Goal: Navigation & Orientation: Find specific page/section

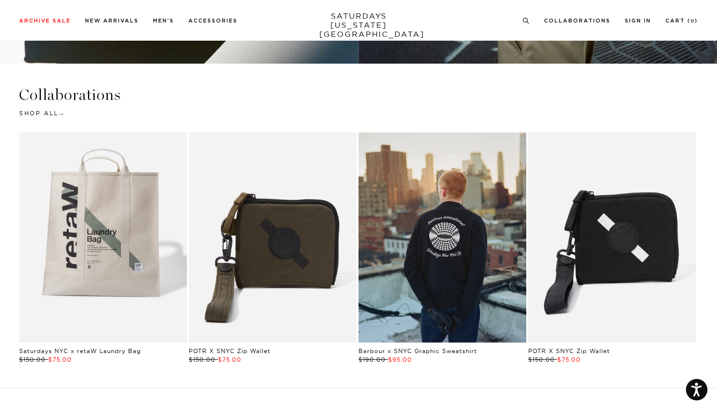
scroll to position [1969, 0]
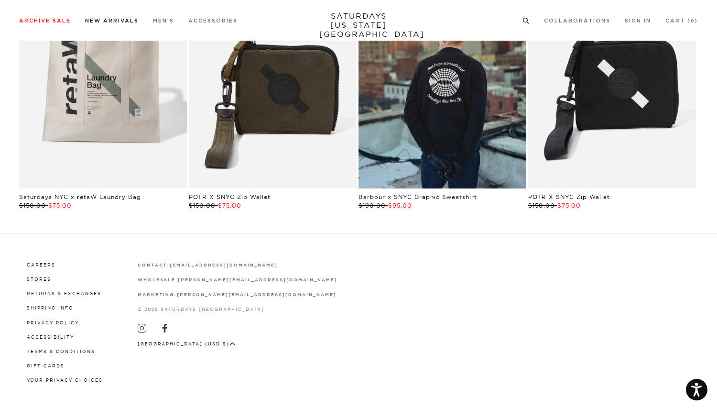
click at [127, 21] on link "New Arrivals" at bounding box center [112, 20] width 54 height 5
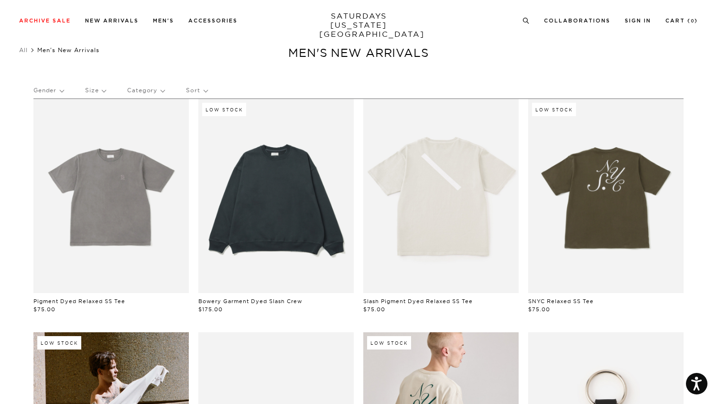
scroll to position [2, 0]
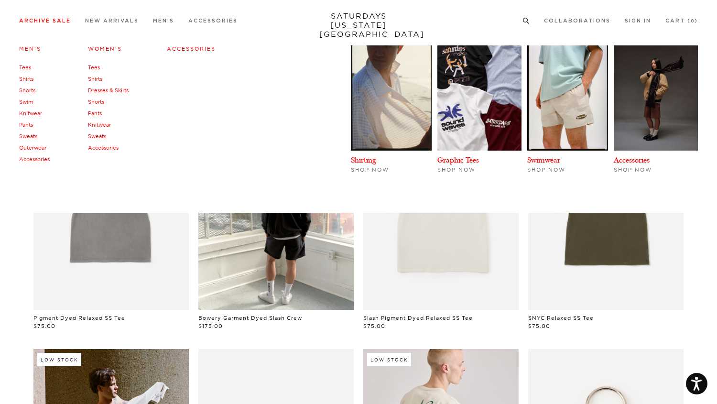
click at [39, 23] on link "Archive Sale" at bounding box center [45, 20] width 52 height 5
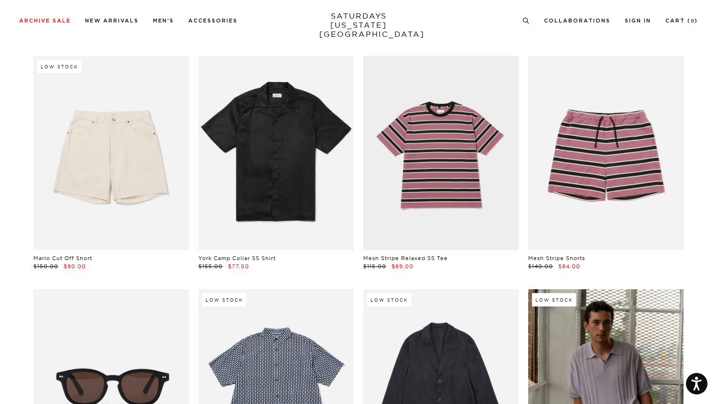
scroll to position [4713, 0]
